Goal: Find contact information: Find contact information

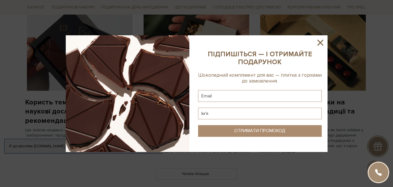
click at [393, 93] on html "Подарункові набори SALE Корпоративним клієнтам Доставка і оплата Консультація: …" at bounding box center [196, 132] width 393 height 1199
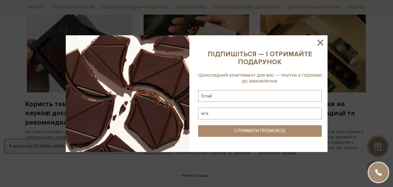
click at [322, 43] on icon at bounding box center [321, 43] width 10 height 10
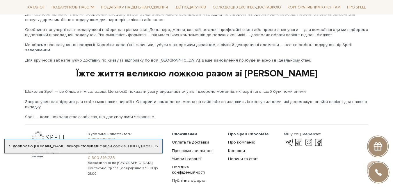
scroll to position [1002, 0]
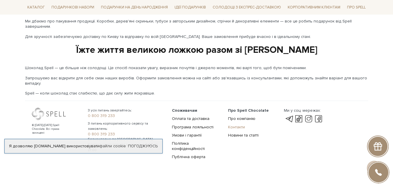
click at [235, 124] on link "Контакти" at bounding box center [236, 126] width 17 height 5
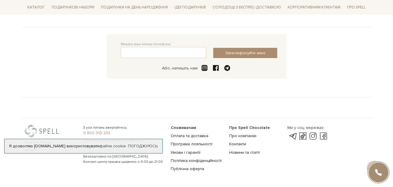
scroll to position [106, 0]
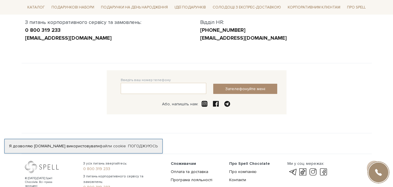
click at [204, 106] on span at bounding box center [205, 103] width 8 height 7
